Goal: Transaction & Acquisition: Purchase product/service

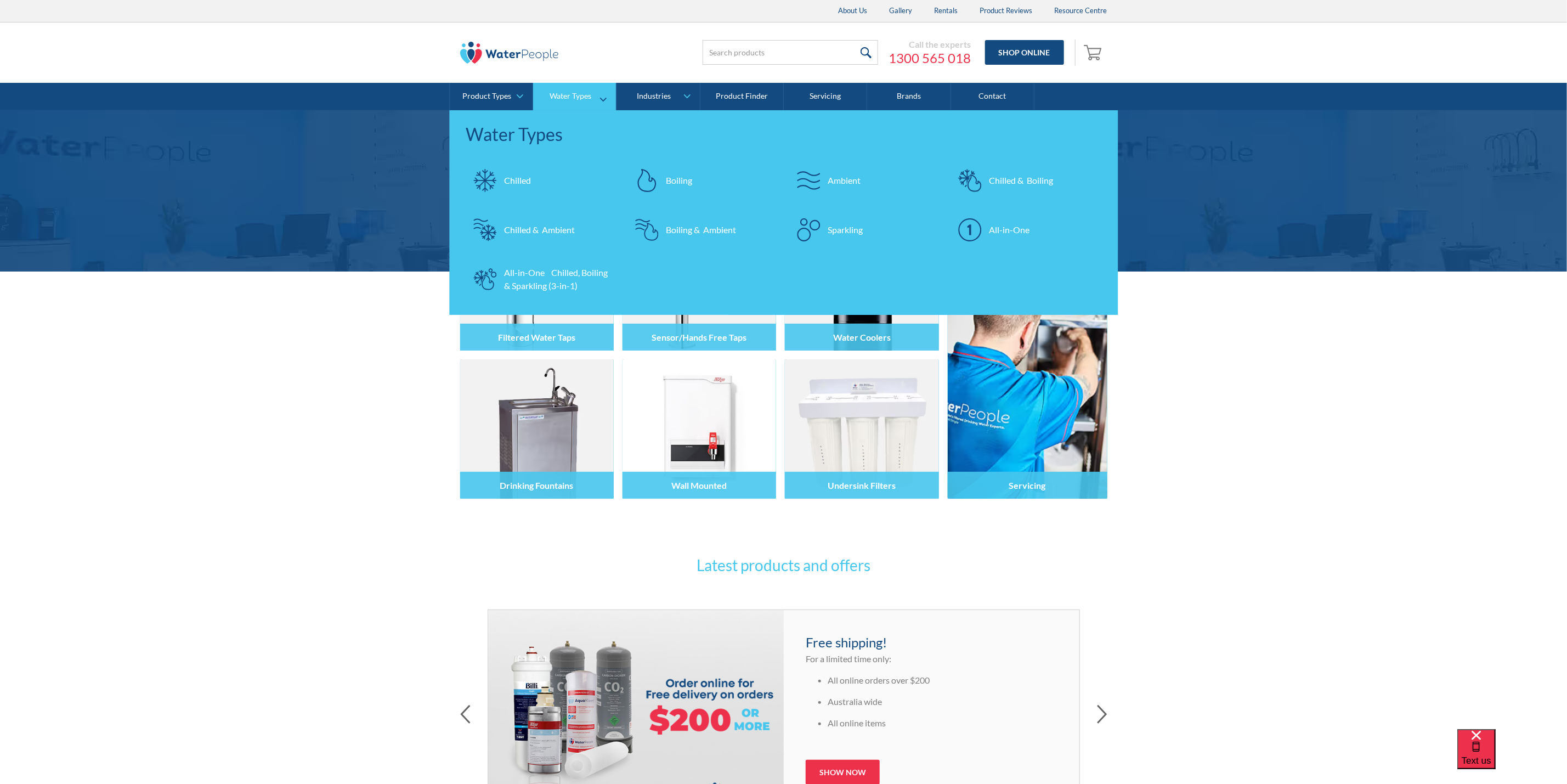
click at [522, 289] on div "All-in-One Chilled, Boiling & Sparkling (3-in-1)" at bounding box center [558, 279] width 107 height 26
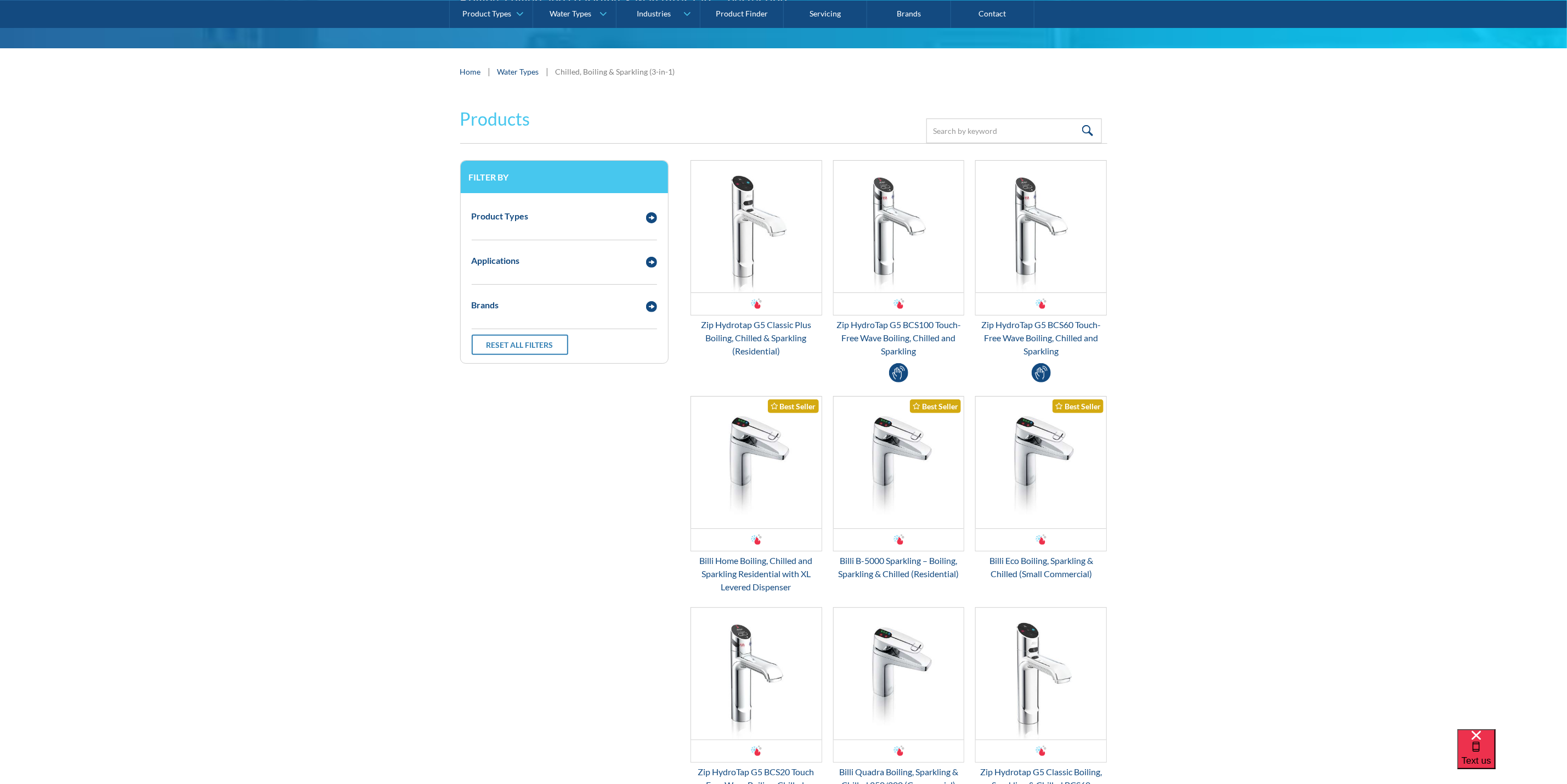
scroll to position [164, 0]
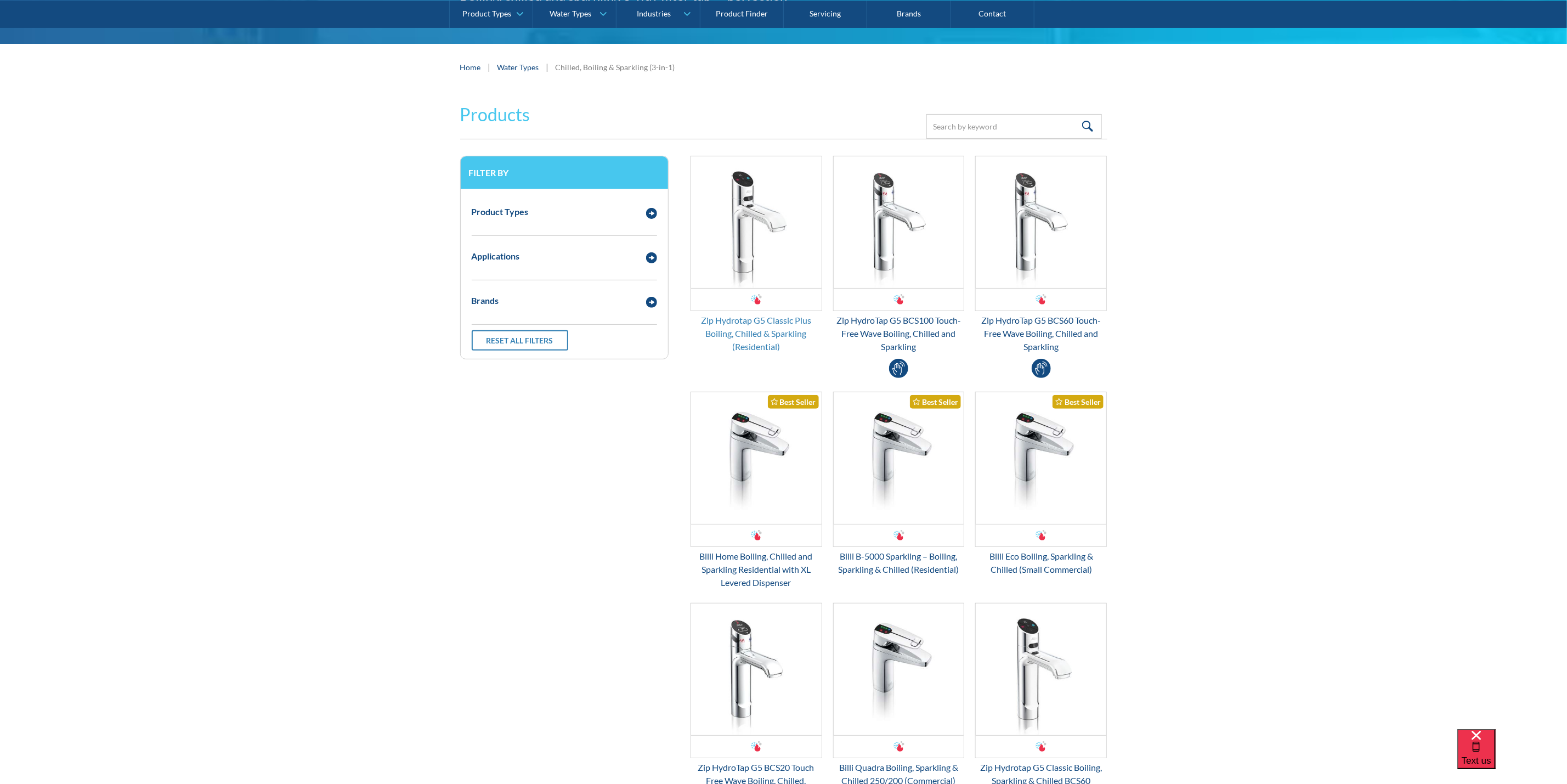
click at [772, 345] on div "Zip Hydrotap G5 Classic Plus Boiling, Chilled & Sparkling (Residential)" at bounding box center [756, 333] width 132 height 39
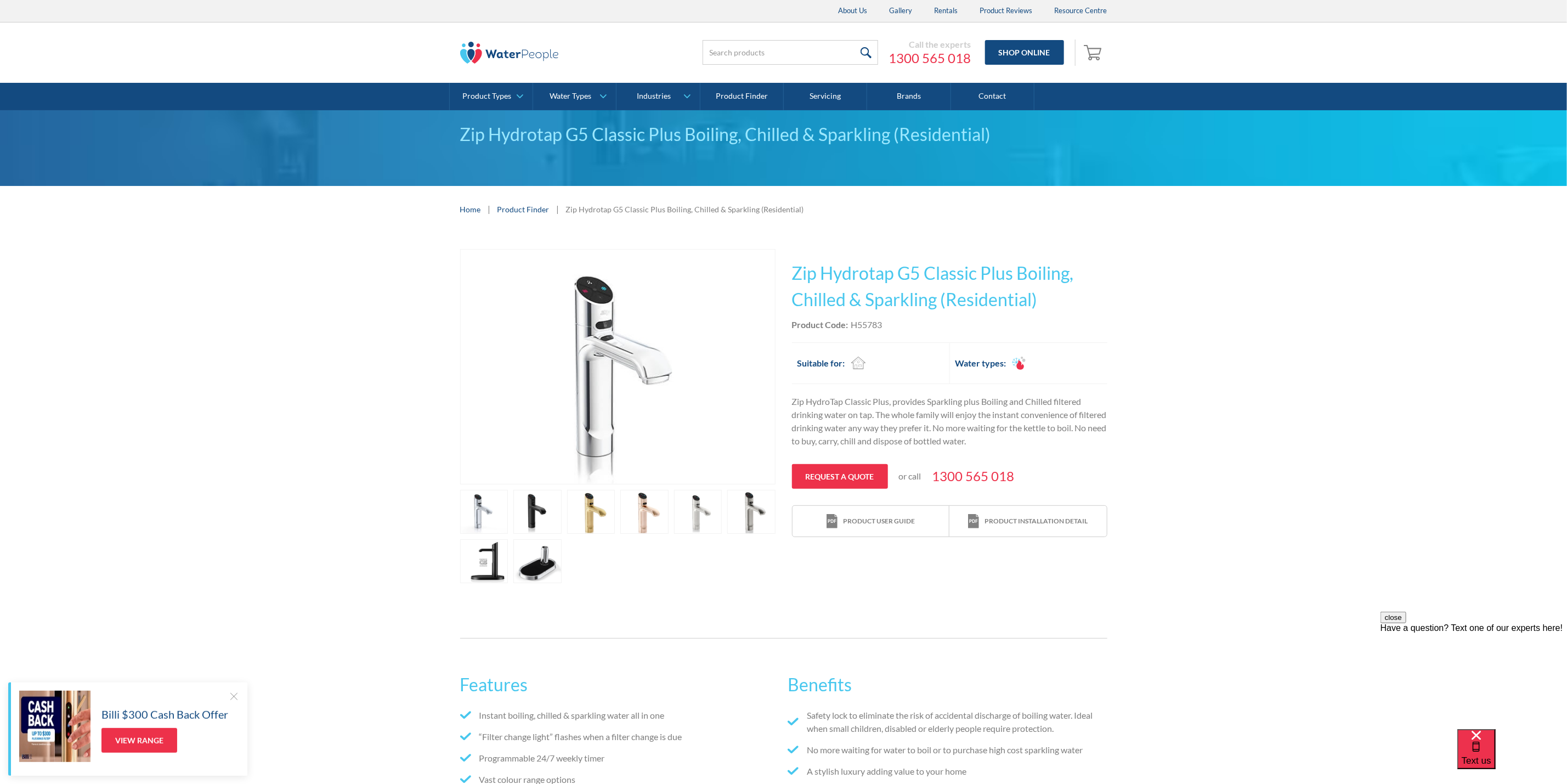
click at [591, 519] on link "open lightbox" at bounding box center [591, 512] width 48 height 44
